Goal: Obtain resource: Download file/media

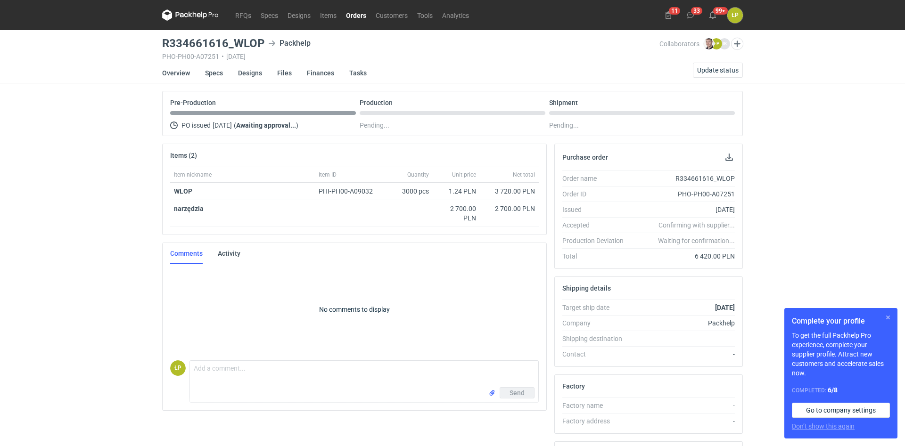
click at [451, 319] on button "button" at bounding box center [887, 317] width 11 height 11
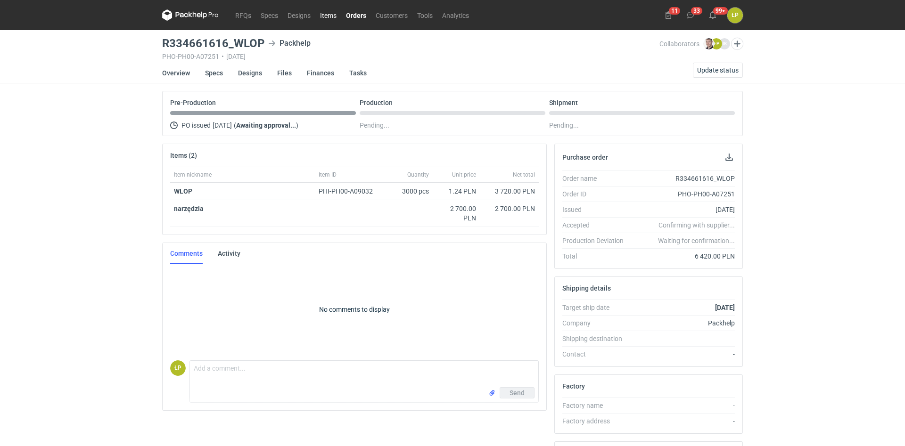
click at [333, 16] on link "Items" at bounding box center [328, 14] width 26 height 11
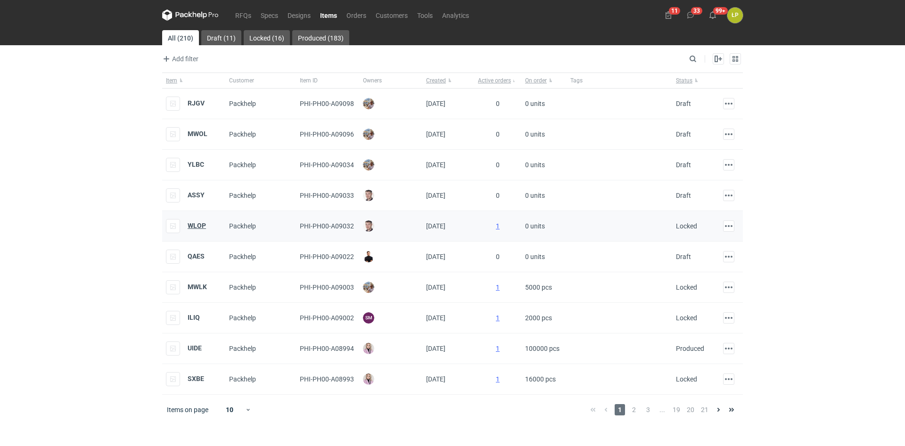
click at [191, 226] on strong "WLOP" at bounding box center [197, 226] width 18 height 8
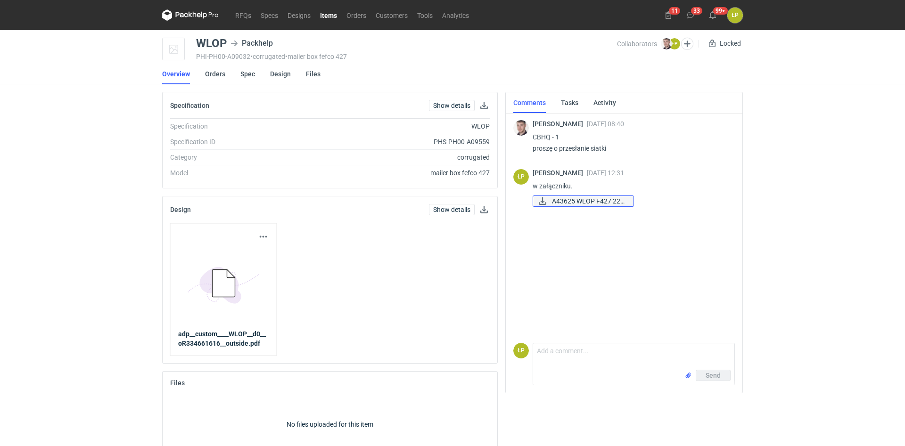
click at [451, 202] on span "A43625 WLOP F427 220..." at bounding box center [589, 201] width 74 height 10
click at [350, 18] on link "Orders" at bounding box center [356, 14] width 29 height 11
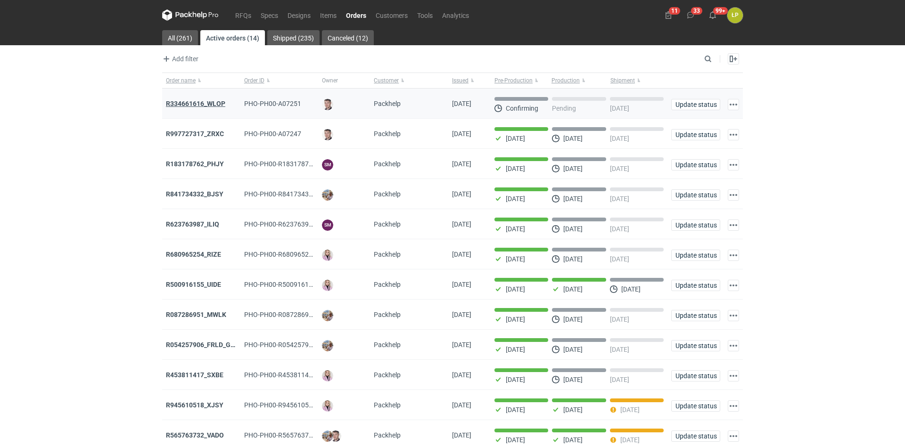
click at [217, 102] on strong "R334661616_WLOP" at bounding box center [195, 104] width 59 height 8
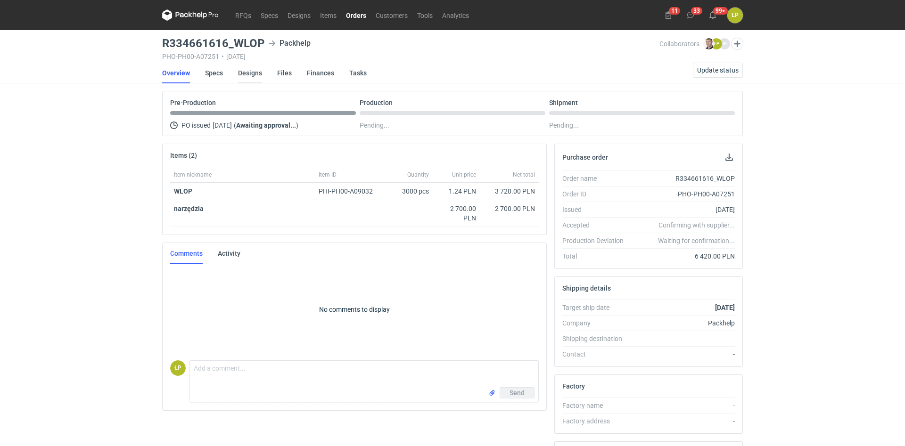
click at [250, 77] on link "Designs" at bounding box center [250, 73] width 24 height 21
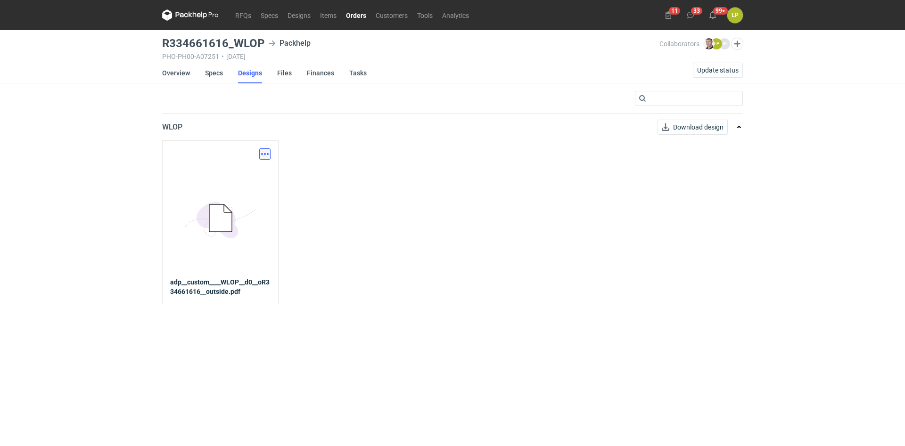
click at [267, 155] on button "button" at bounding box center [264, 153] width 11 height 11
click at [266, 169] on link "Download design part" at bounding box center [223, 174] width 87 height 15
click at [179, 75] on link "Overview" at bounding box center [176, 73] width 28 height 21
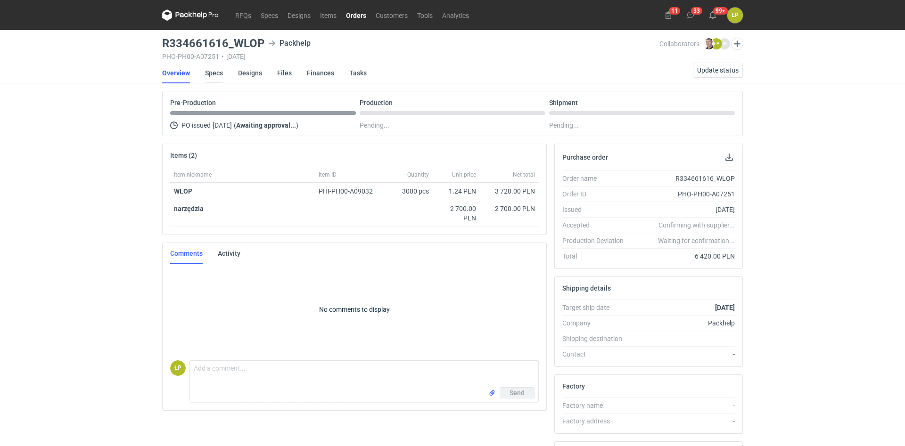
click at [207, 74] on link "Specs" at bounding box center [214, 73] width 18 height 21
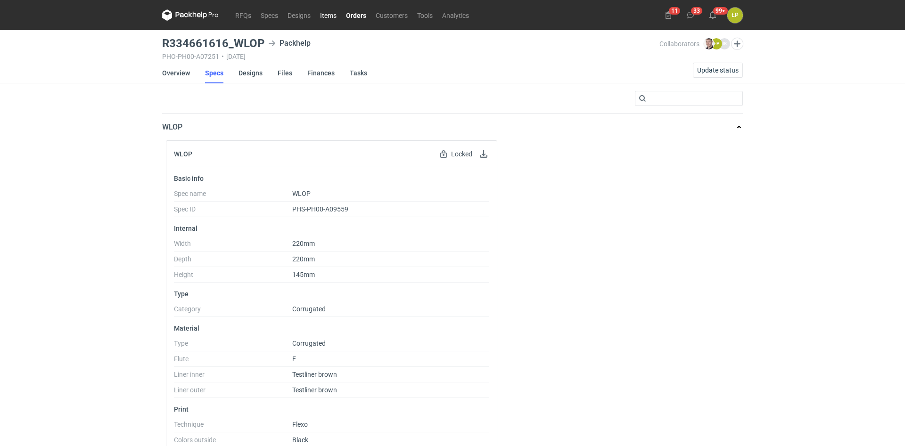
click at [332, 16] on link "Items" at bounding box center [328, 14] width 26 height 11
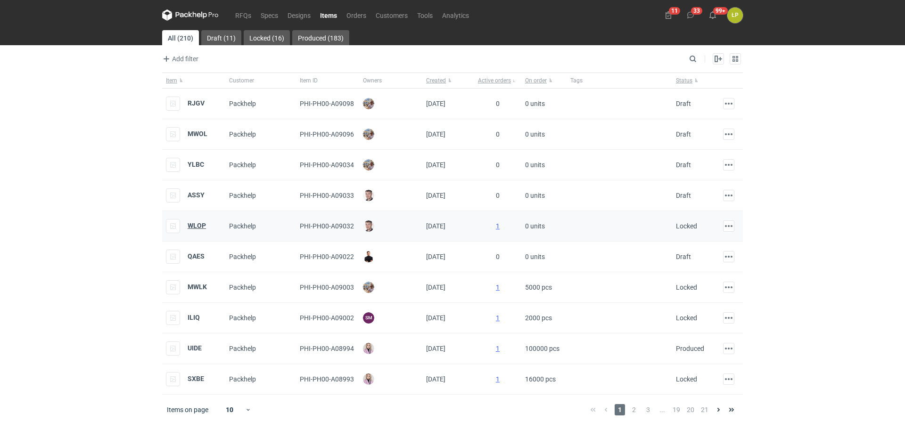
click at [201, 229] on strong "WLOP" at bounding box center [197, 226] width 18 height 8
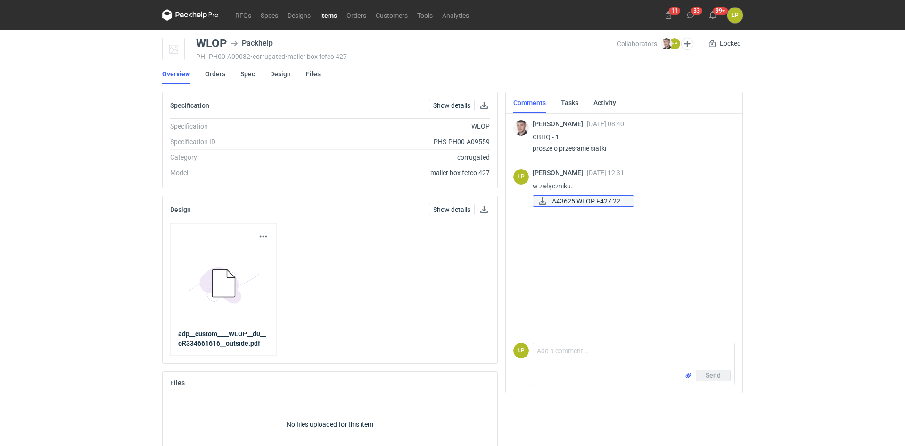
click at [451, 203] on span "A43625 WLOP F427 220..." at bounding box center [589, 201] width 74 height 10
